Goal: Information Seeking & Learning: Learn about a topic

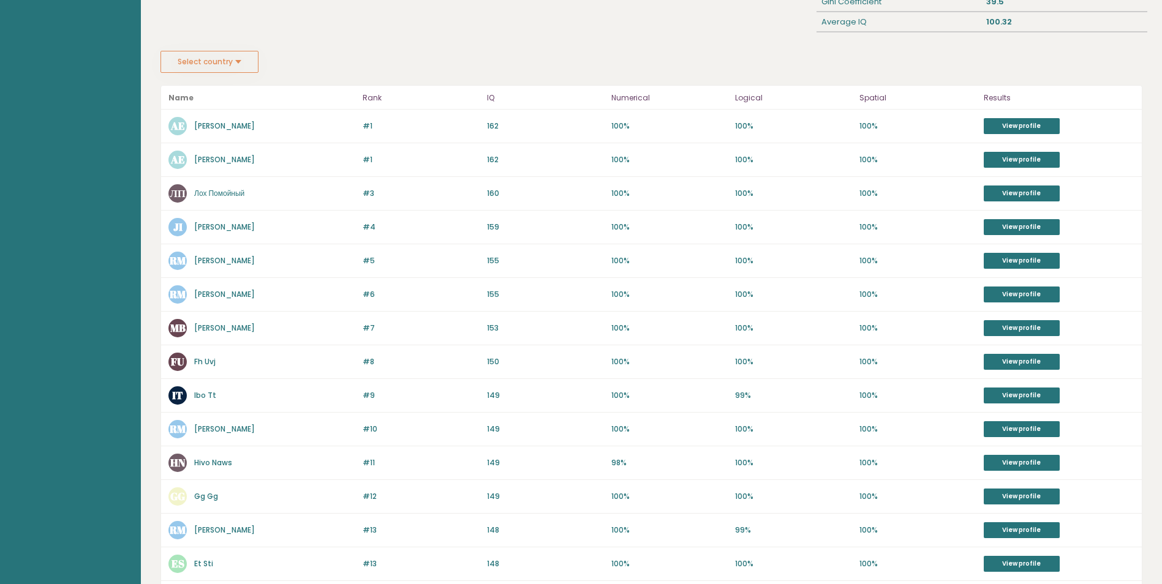
scroll to position [245, 0]
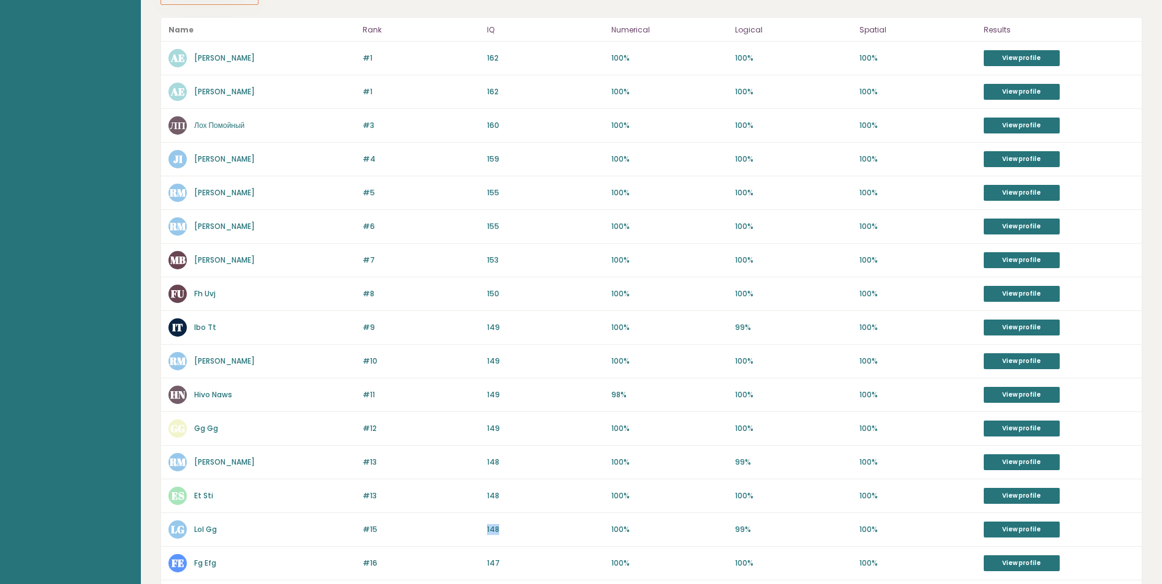
drag, startPoint x: 489, startPoint y: 530, endPoint x: 497, endPoint y: 532, distance: 8.1
click at [497, 532] on p "148" at bounding box center [545, 529] width 117 height 11
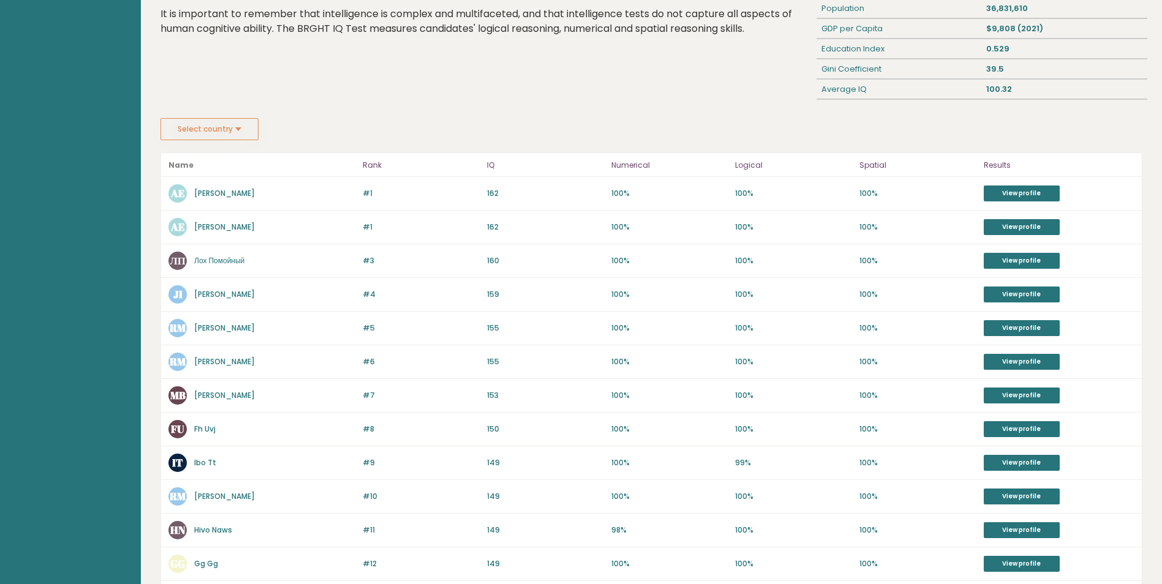
scroll to position [0, 0]
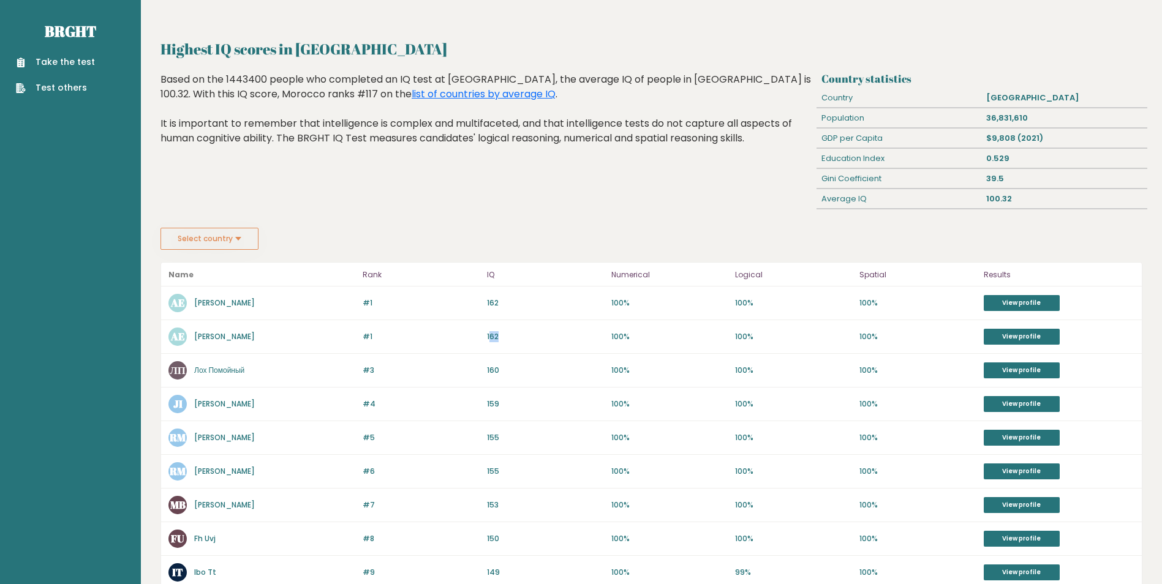
drag, startPoint x: 491, startPoint y: 338, endPoint x: 502, endPoint y: 338, distance: 10.4
click at [502, 338] on p "162" at bounding box center [545, 336] width 117 height 11
drag, startPoint x: 502, startPoint y: 338, endPoint x: 490, endPoint y: 335, distance: 12.0
click at [490, 335] on p "162" at bounding box center [545, 336] width 117 height 11
click at [1028, 306] on link "View profile" at bounding box center [1022, 303] width 76 height 16
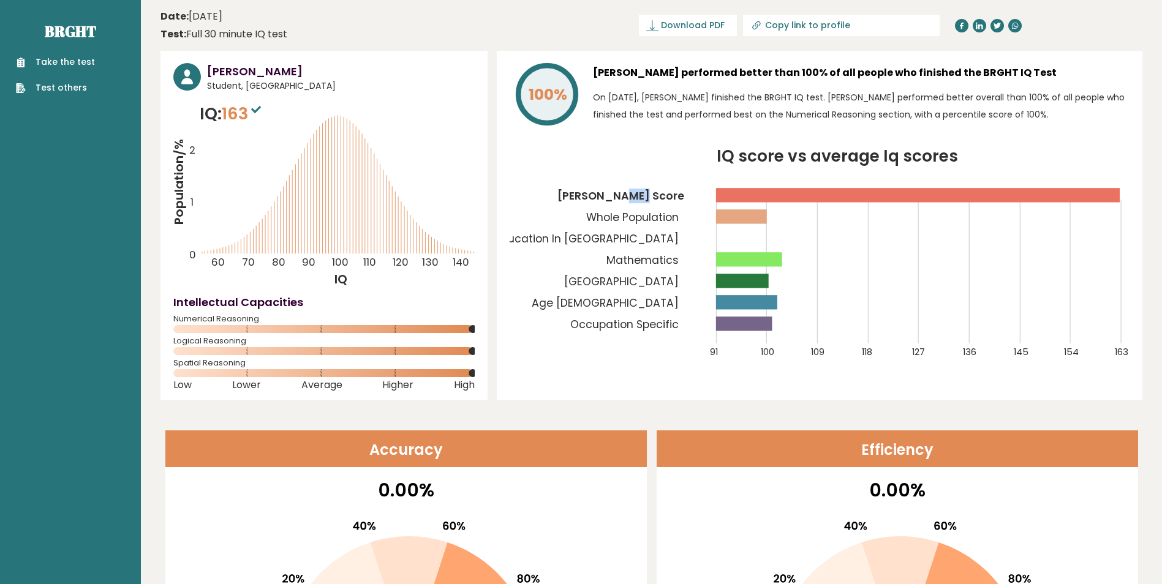
drag, startPoint x: 655, startPoint y: 196, endPoint x: 669, endPoint y: 196, distance: 14.1
click at [669, 196] on tspan "Abdallah's Score" at bounding box center [621, 196] width 127 height 15
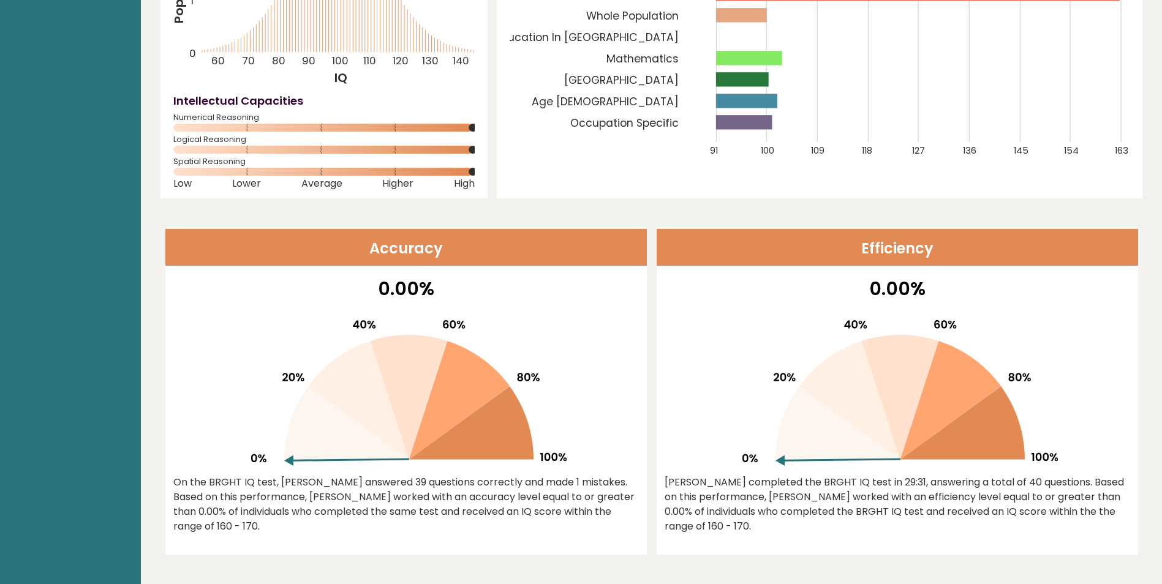
scroll to position [245, 0]
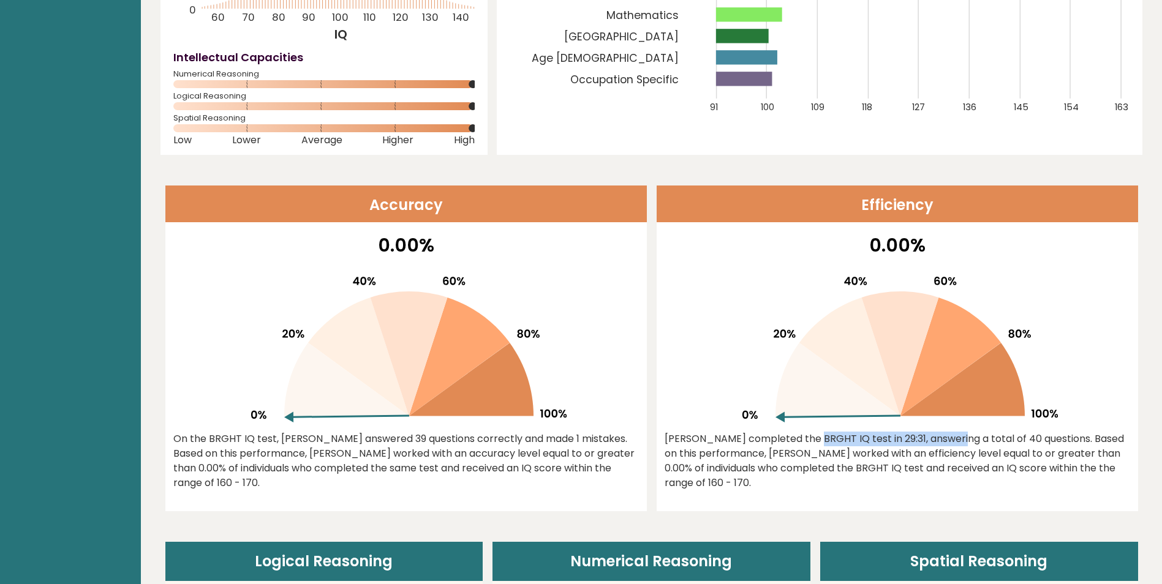
drag, startPoint x: 739, startPoint y: 447, endPoint x: 870, endPoint y: 437, distance: 131.5
click at [870, 437] on div "Abdallah completed the BRGHT IQ test in 29:31, answering a total of 40 question…" at bounding box center [898, 461] width 466 height 59
drag, startPoint x: 877, startPoint y: 439, endPoint x: 1034, endPoint y: 478, distance: 161.6
click at [1034, 478] on div "Abdallah completed the BRGHT IQ test in 29:31, answering a total of 40 question…" at bounding box center [898, 461] width 466 height 59
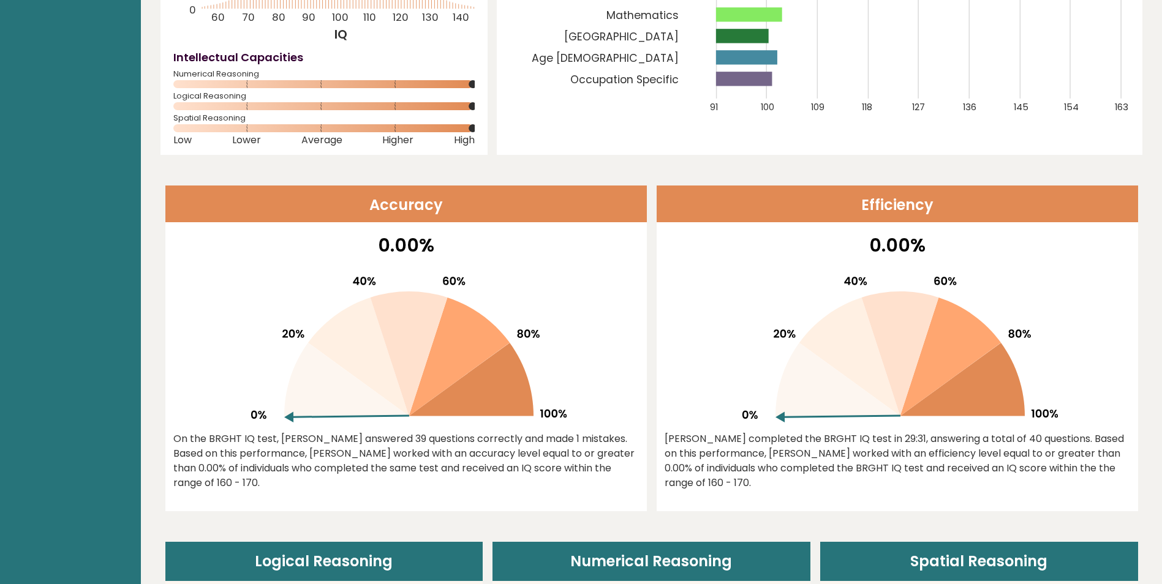
drag, startPoint x: 1034, startPoint y: 478, endPoint x: 886, endPoint y: 466, distance: 148.1
click at [886, 466] on div "Abdallah completed the BRGHT IQ test in 29:31, answering a total of 40 question…" at bounding box center [898, 461] width 466 height 59
drag, startPoint x: 216, startPoint y: 466, endPoint x: 414, endPoint y: 484, distance: 198.7
click at [414, 484] on div "On the BRGHT IQ test, Abdallah Essahibi answered 39 questions correctly and mad…" at bounding box center [406, 461] width 466 height 59
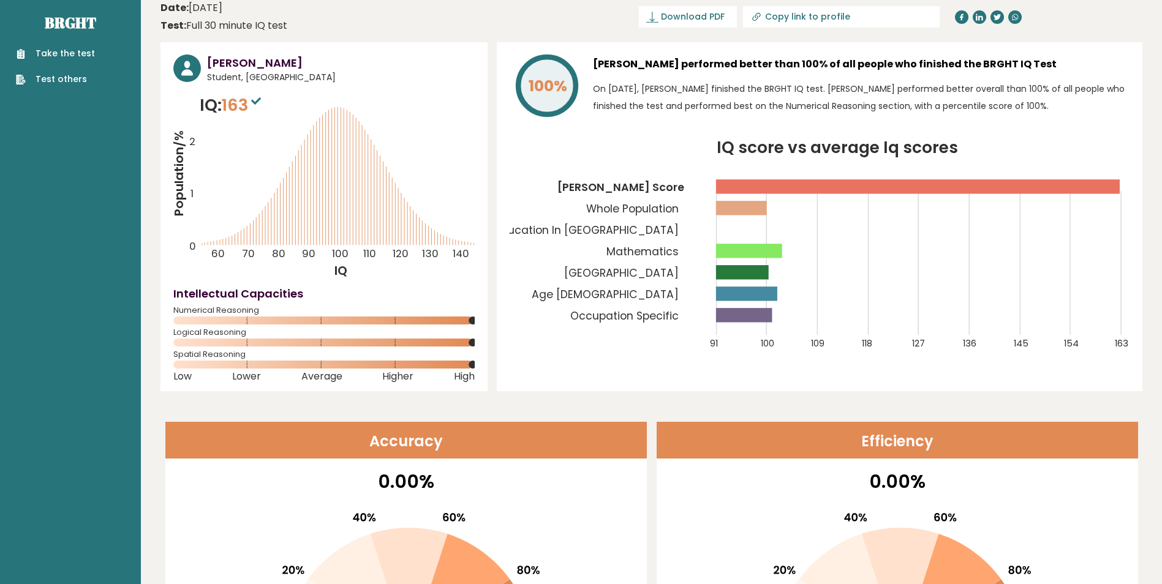
scroll to position [0, 0]
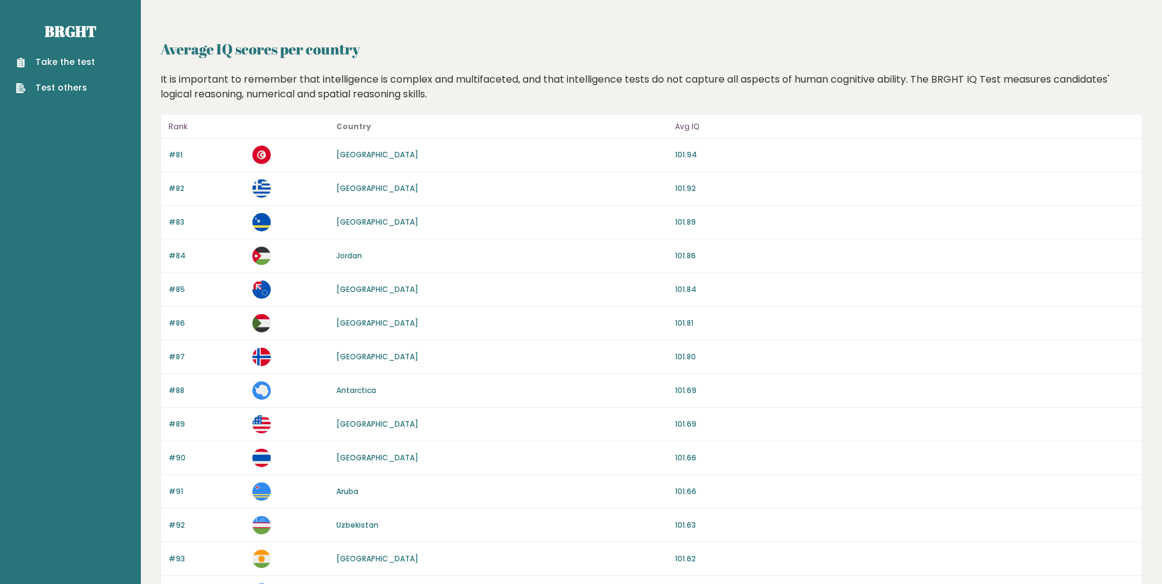
click at [350, 153] on link "Tunisia" at bounding box center [377, 154] width 82 height 10
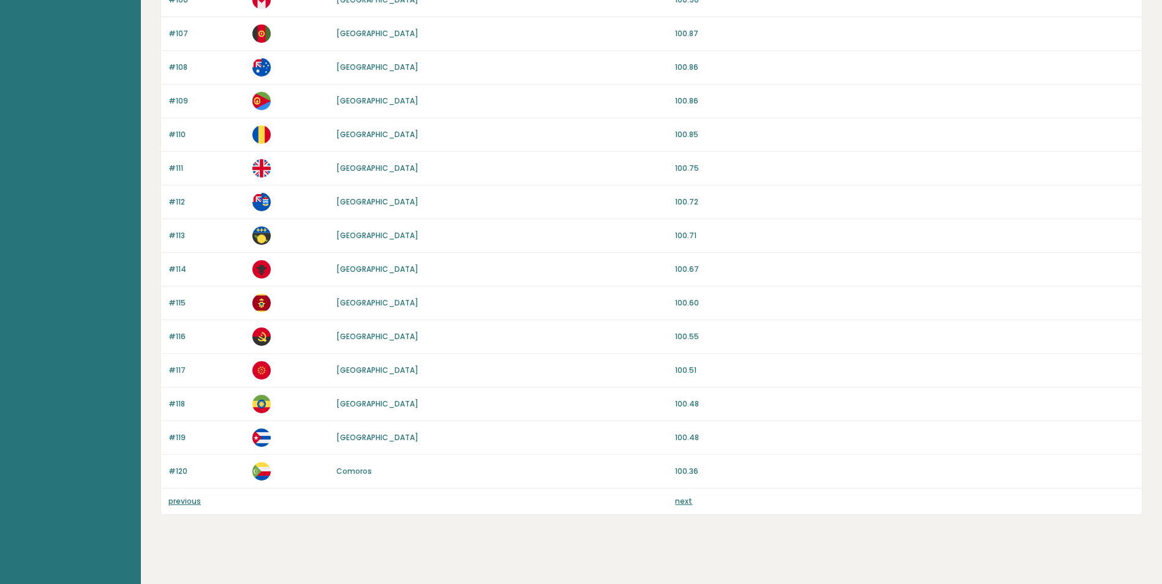
scroll to position [1006, 0]
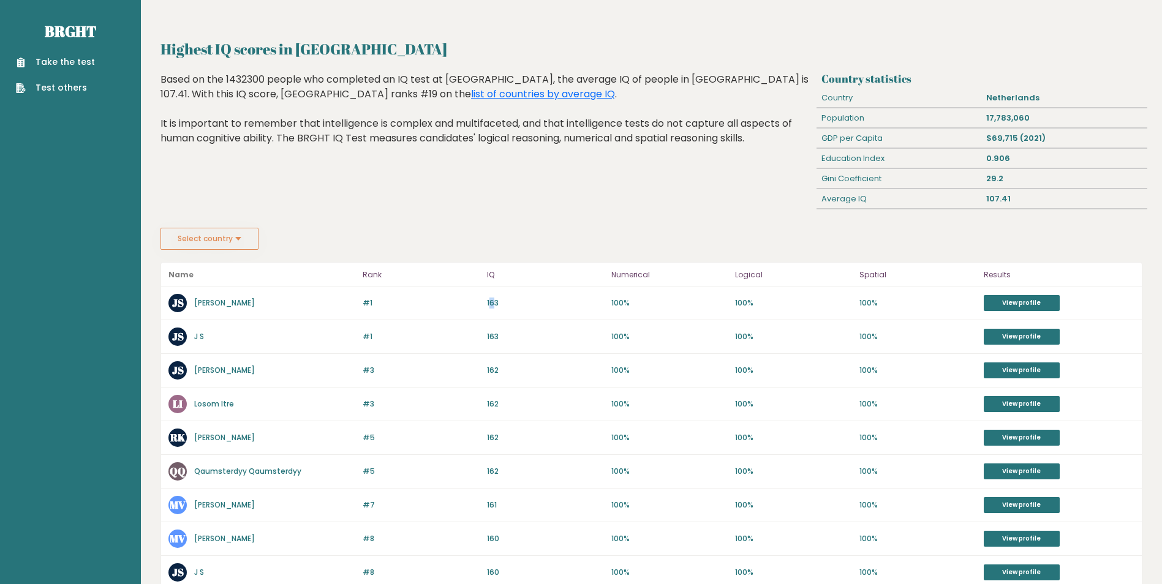
click at [496, 304] on p "163" at bounding box center [545, 303] width 117 height 11
click at [491, 309] on div "#1 JS Jessey Smolders 163 #1 163 100% 100% 100% View profile" at bounding box center [651, 304] width 981 height 34
click at [51, 91] on link "Test others" at bounding box center [55, 87] width 79 height 13
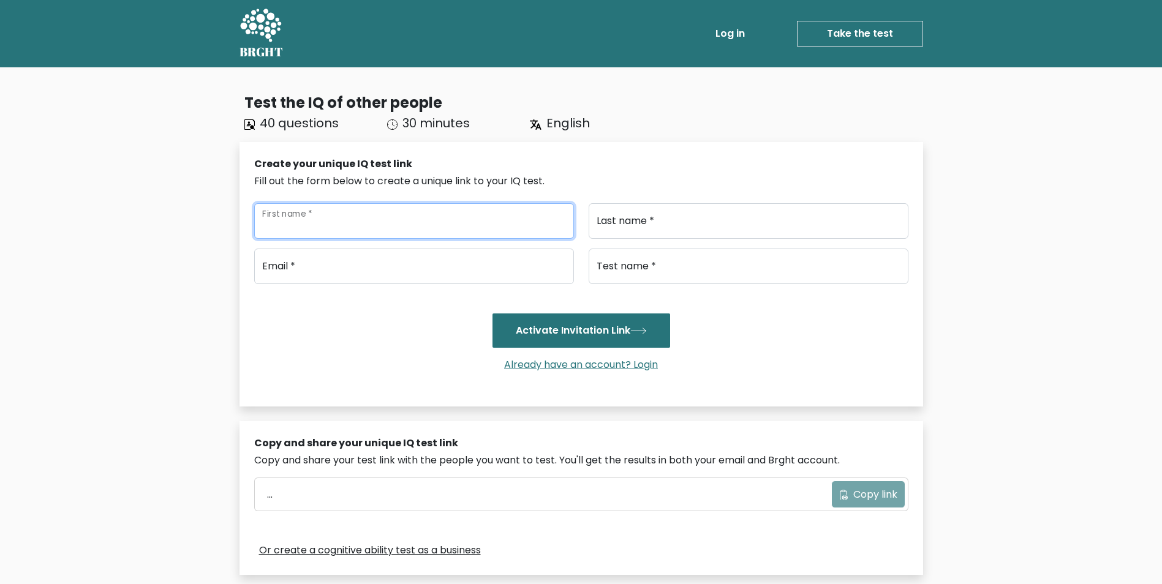
click at [310, 226] on input "First name *" at bounding box center [414, 221] width 320 height 36
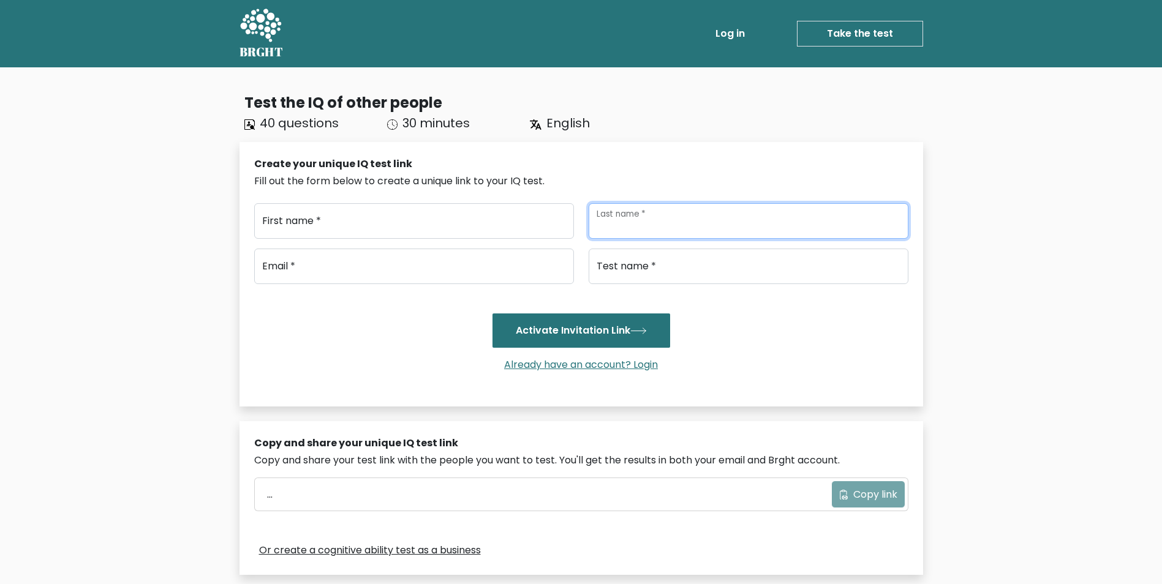
drag, startPoint x: 640, startPoint y: 223, endPoint x: 600, endPoint y: 235, distance: 41.1
click at [638, 223] on input "Last name *" at bounding box center [749, 221] width 320 height 36
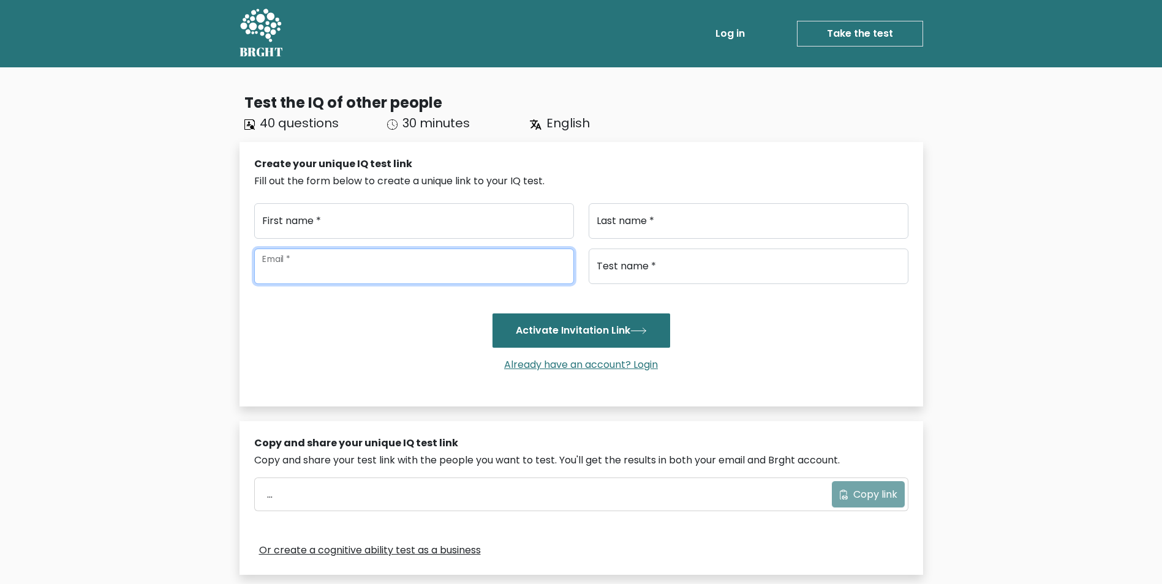
drag, startPoint x: 395, startPoint y: 265, endPoint x: 655, endPoint y: 269, distance: 259.8
click at [395, 265] on input "email" at bounding box center [414, 267] width 320 height 36
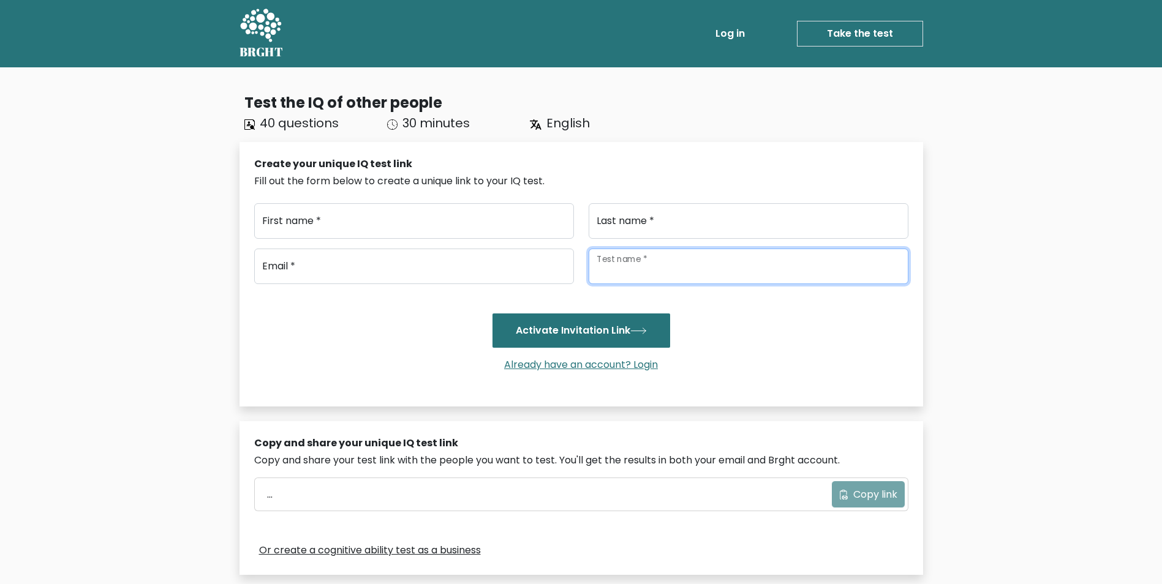
click at [704, 269] on input "Test name *" at bounding box center [749, 267] width 320 height 36
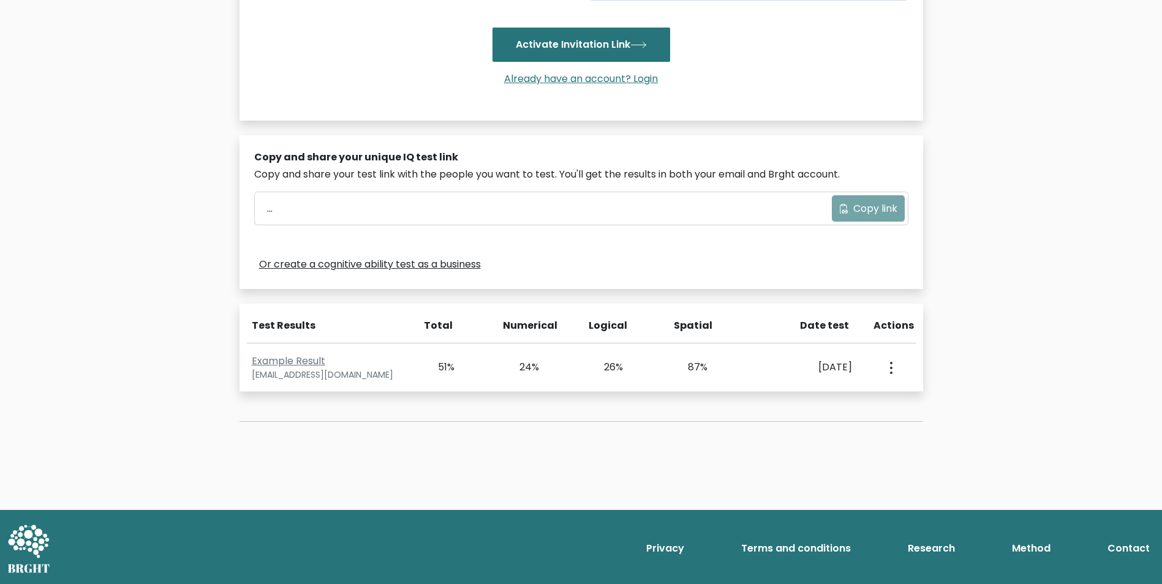
scroll to position [287, 0]
click at [297, 211] on input "..." at bounding box center [546, 208] width 572 height 22
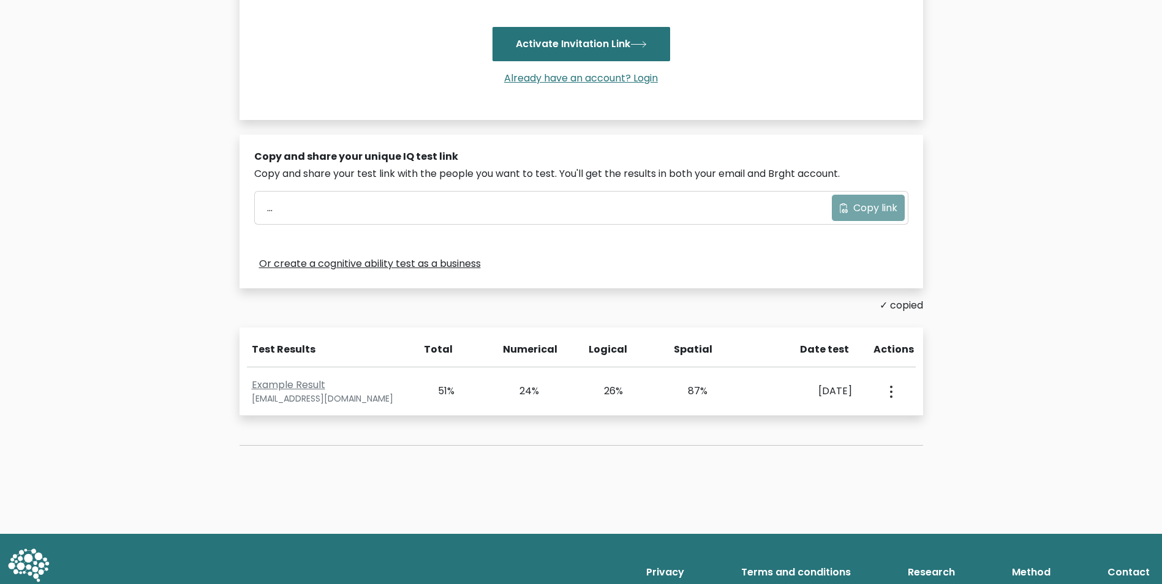
drag, startPoint x: 297, startPoint y: 211, endPoint x: 297, endPoint y: 232, distance: 20.8
click at [295, 233] on div "Copy and share your unique IQ test link Copy and share your test link with the …" at bounding box center [582, 212] width 684 height 154
click at [290, 214] on input "..." at bounding box center [546, 208] width 572 height 22
click at [290, 211] on input "..." at bounding box center [546, 208] width 572 height 22
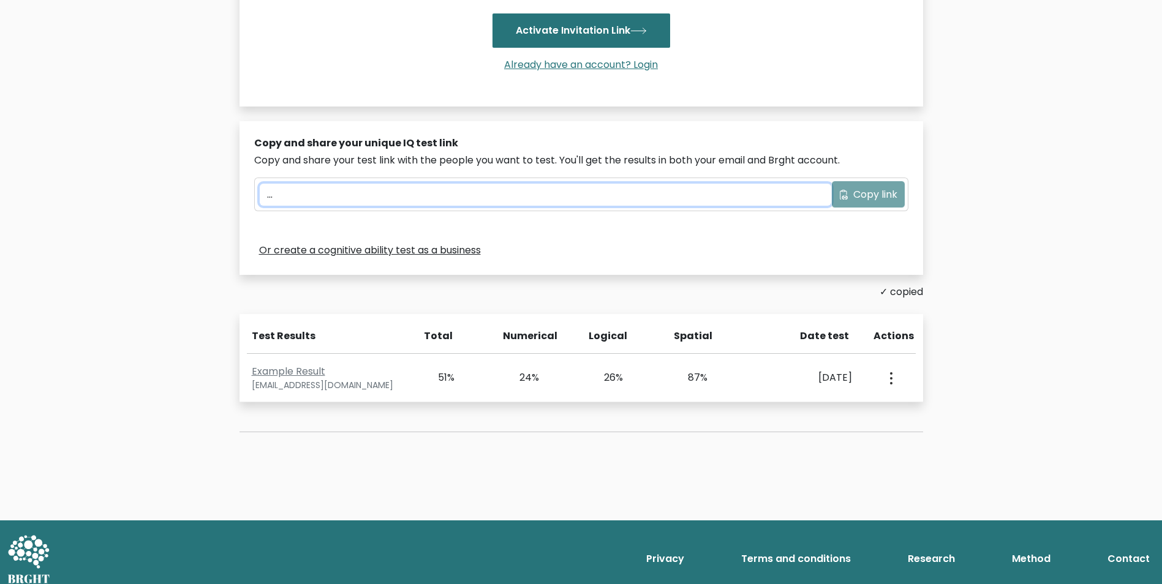
scroll to position [311, 0]
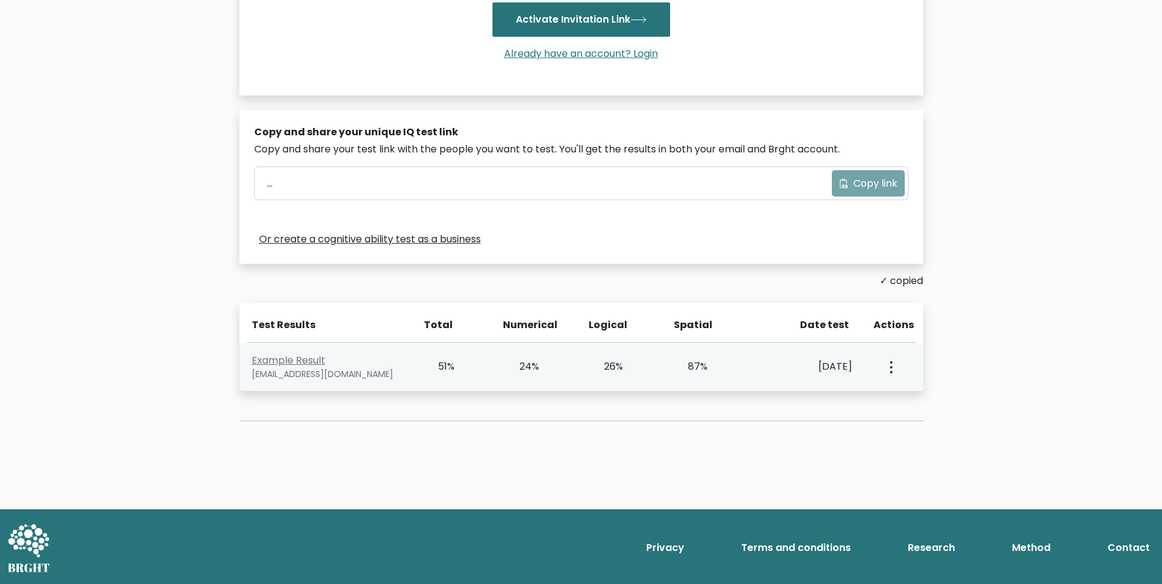
drag, startPoint x: 690, startPoint y: 363, endPoint x: 711, endPoint y: 364, distance: 20.8
click at [711, 364] on div "87%" at bounding box center [707, 367] width 85 height 15
drag, startPoint x: 711, startPoint y: 364, endPoint x: 694, endPoint y: 361, distance: 16.7
click at [694, 361] on div "87%" at bounding box center [690, 367] width 35 height 15
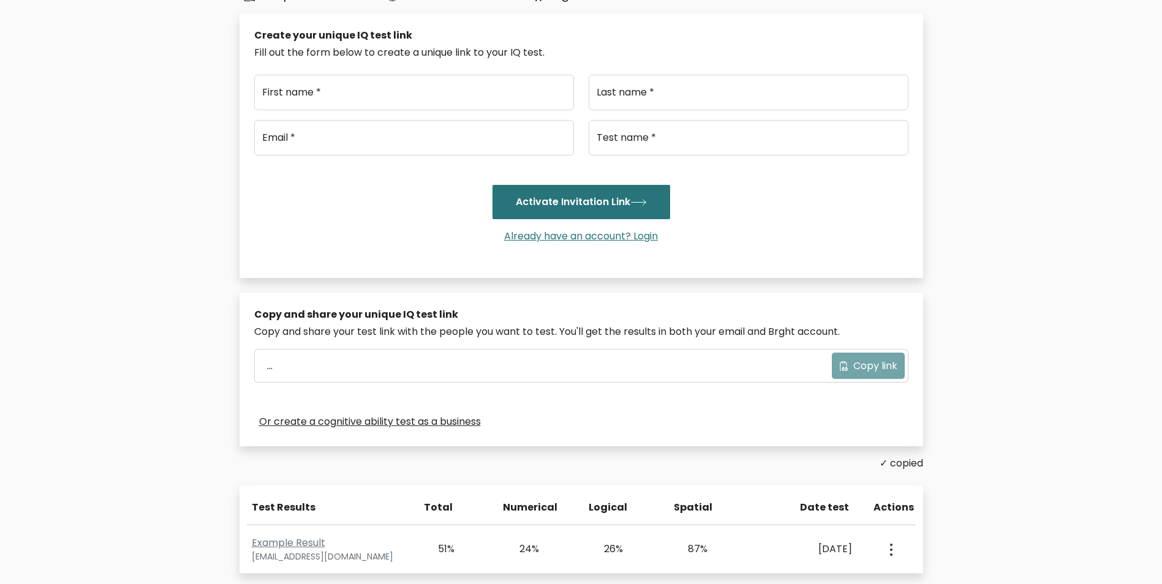
scroll to position [0, 0]
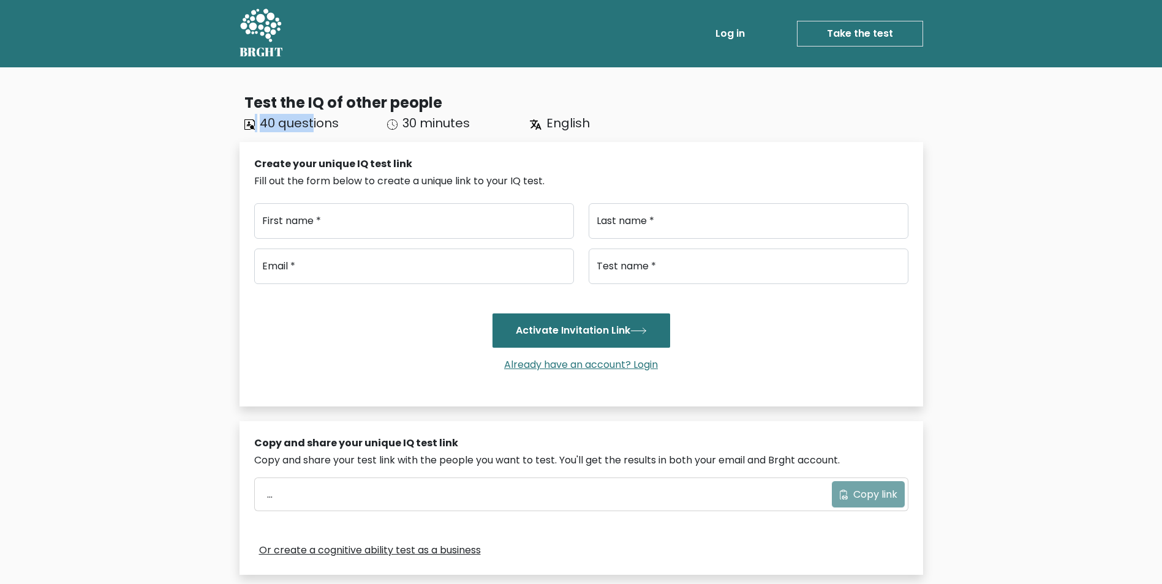
drag, startPoint x: 256, startPoint y: 127, endPoint x: 314, endPoint y: 130, distance: 58.3
click at [314, 130] on div "40 questions" at bounding box center [308, 123] width 143 height 18
click at [314, 130] on span "40 questions" at bounding box center [299, 123] width 79 height 17
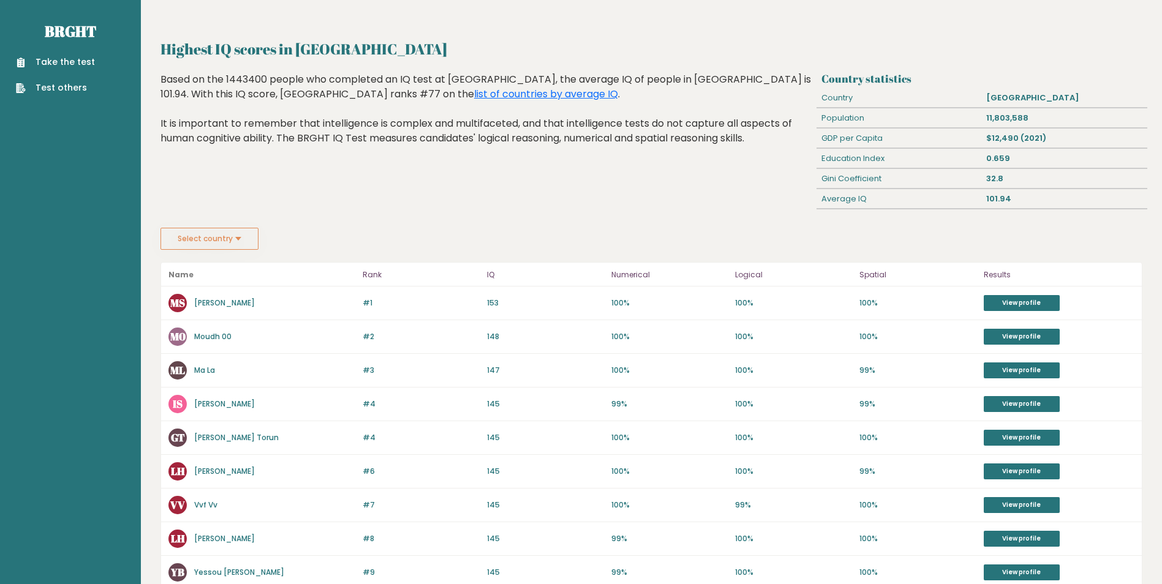
click at [843, 200] on div "Average IQ" at bounding box center [899, 199] width 165 height 20
click at [845, 200] on div "Average IQ" at bounding box center [899, 199] width 165 height 20
drag, startPoint x: 845, startPoint y: 200, endPoint x: 633, endPoint y: 217, distance: 213.2
click at [644, 222] on div "Highest IQ scores in [GEOGRAPHIC_DATA] Based on the 1443400 people who complete…" at bounding box center [486, 150] width 661 height 156
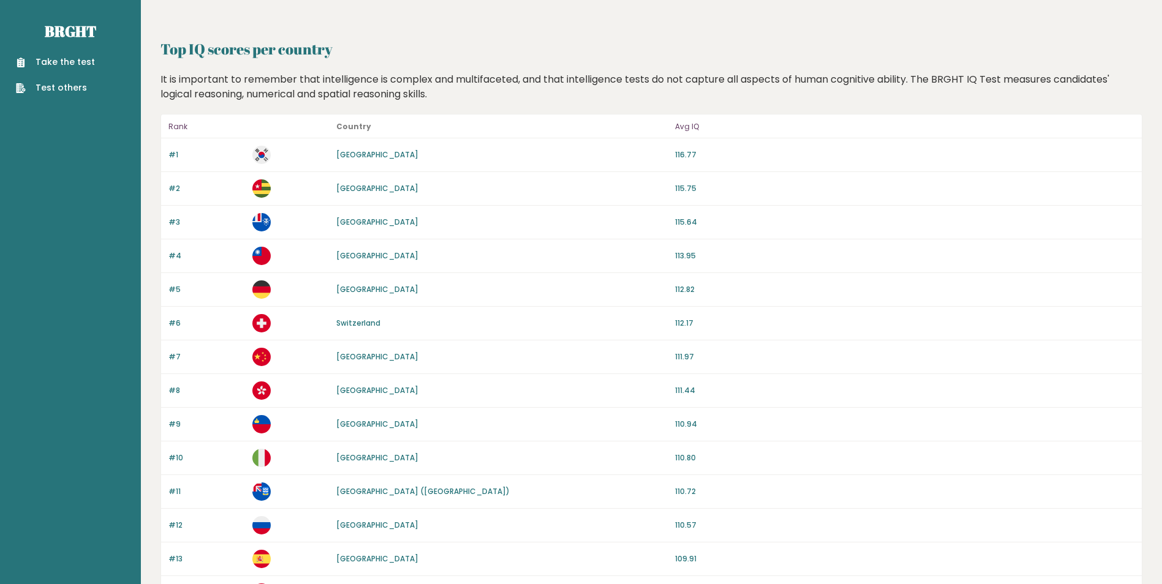
click at [339, 158] on link "[GEOGRAPHIC_DATA]" at bounding box center [377, 154] width 82 height 10
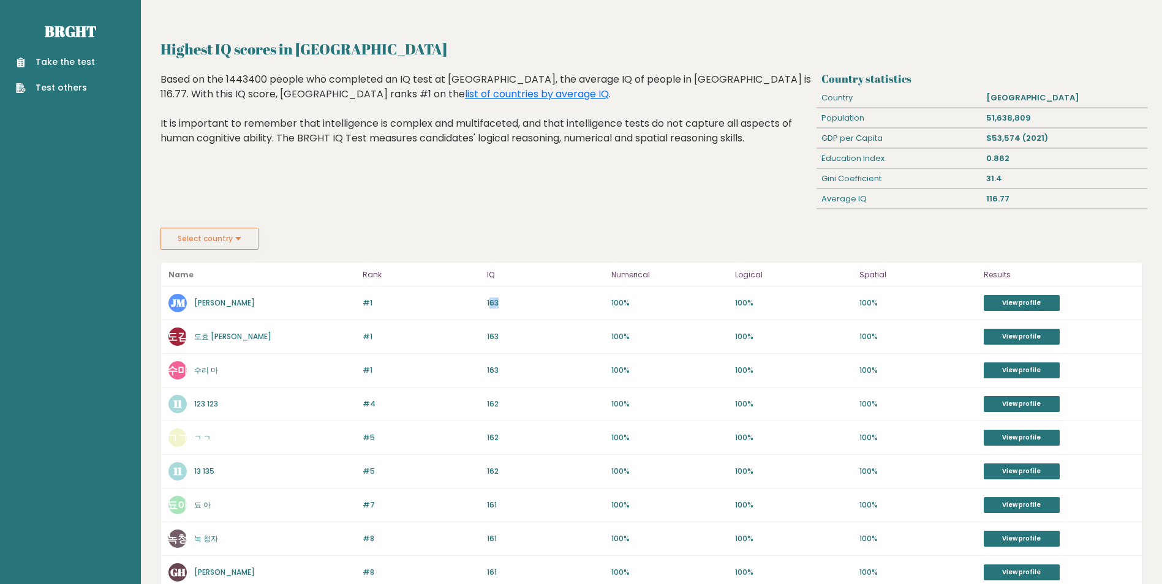
drag, startPoint x: 491, startPoint y: 303, endPoint x: 508, endPoint y: 305, distance: 17.9
click at [508, 305] on p "163" at bounding box center [545, 303] width 117 height 11
drag, startPoint x: 508, startPoint y: 305, endPoint x: 492, endPoint y: 304, distance: 16.6
click at [492, 304] on p "163" at bounding box center [545, 303] width 117 height 11
